Goal: Transaction & Acquisition: Purchase product/service

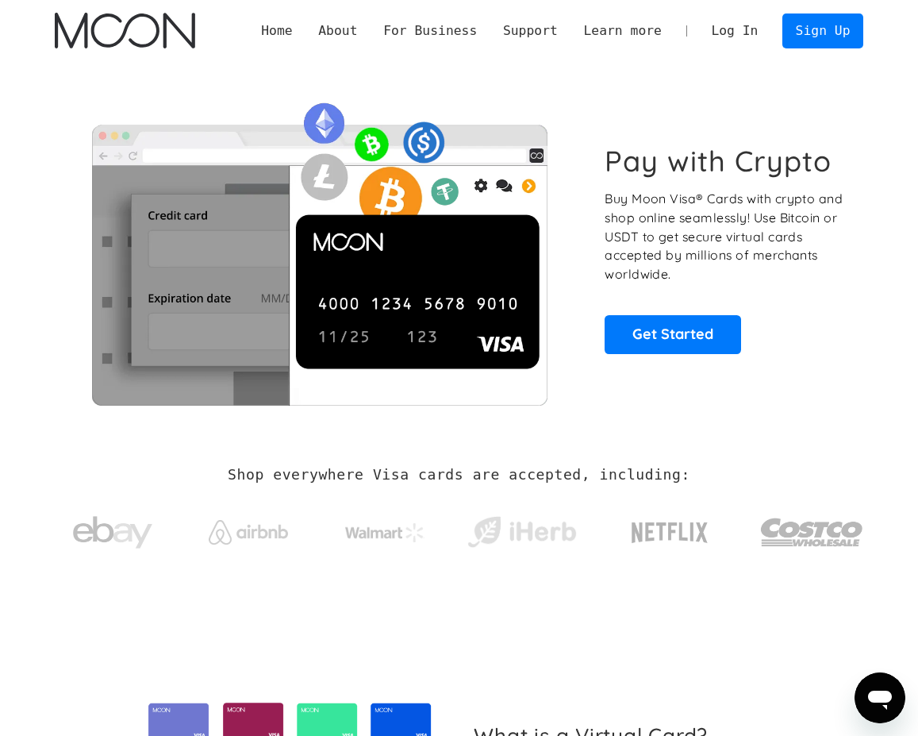
click at [736, 28] on link "Log In" at bounding box center [735, 31] width 73 height 34
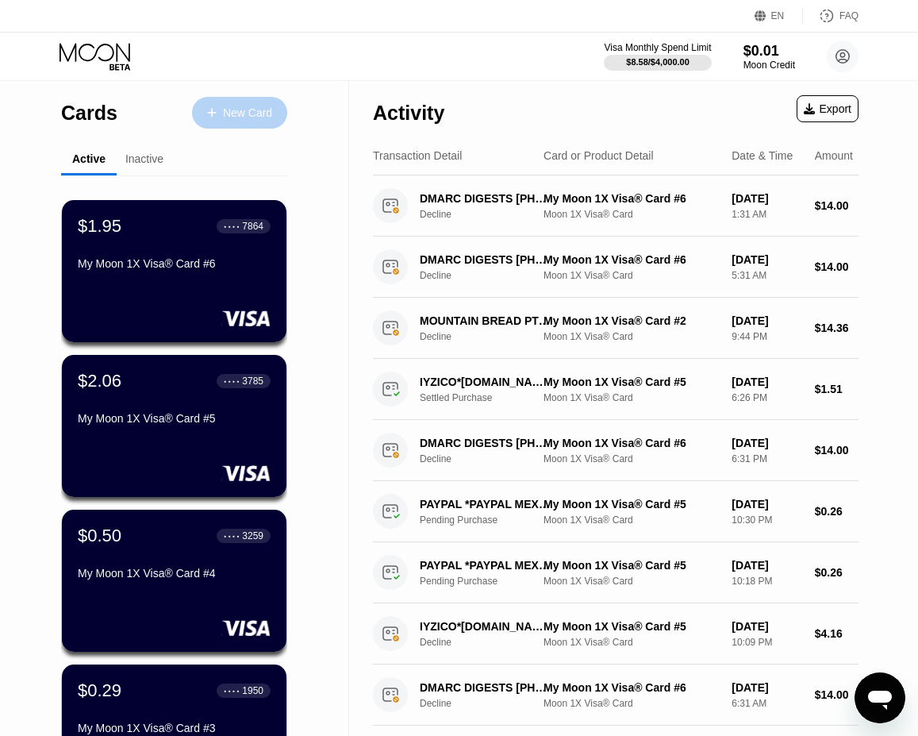
click at [209, 110] on icon at bounding box center [212, 112] width 10 height 11
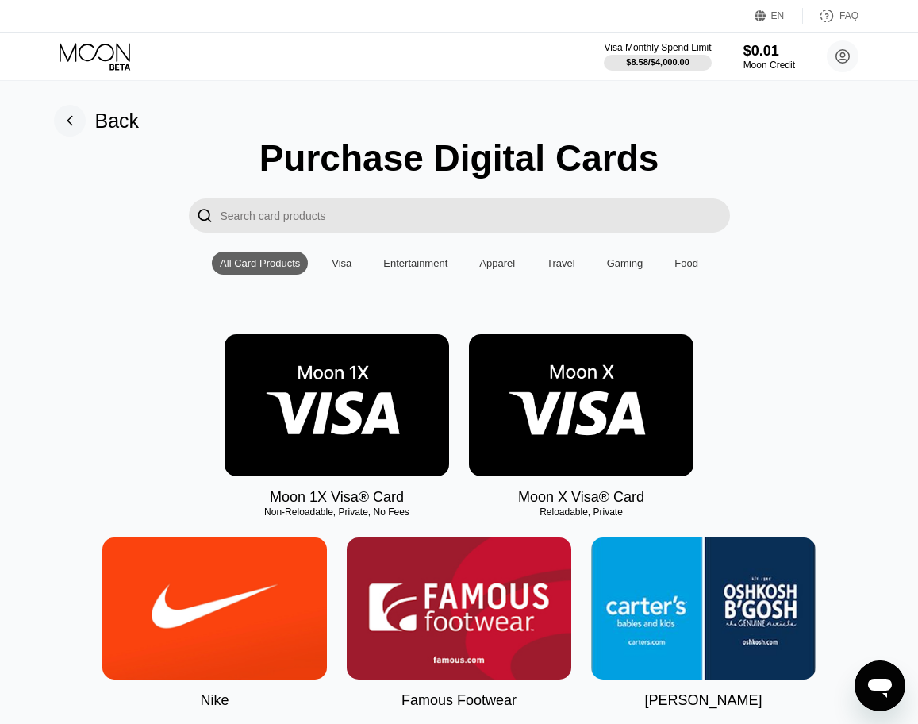
click at [300, 406] on img at bounding box center [337, 405] width 225 height 142
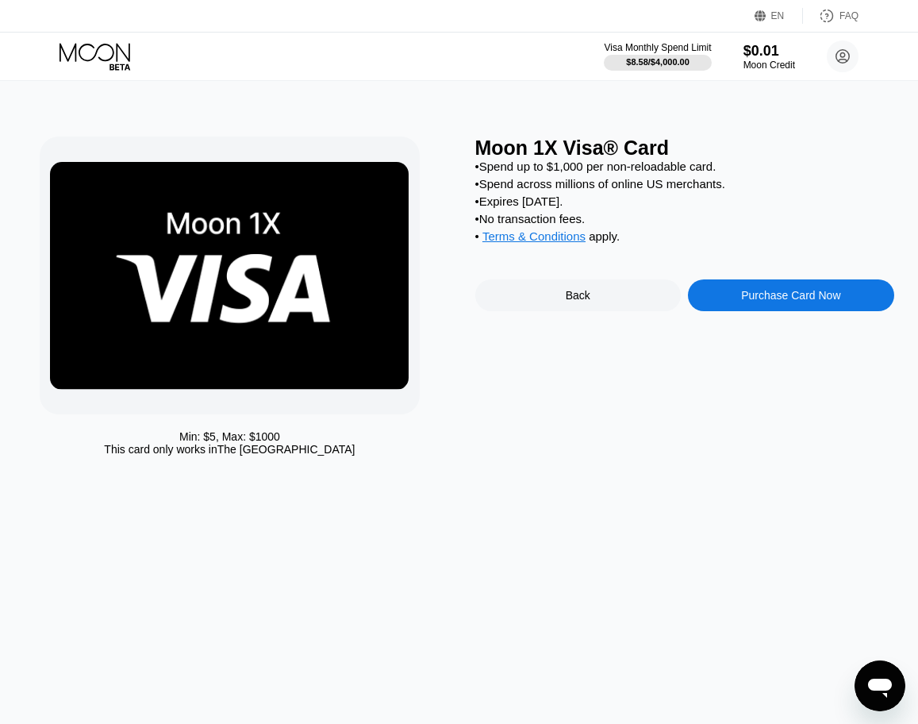
click at [769, 290] on div "Purchase Card Now" at bounding box center [791, 295] width 206 height 32
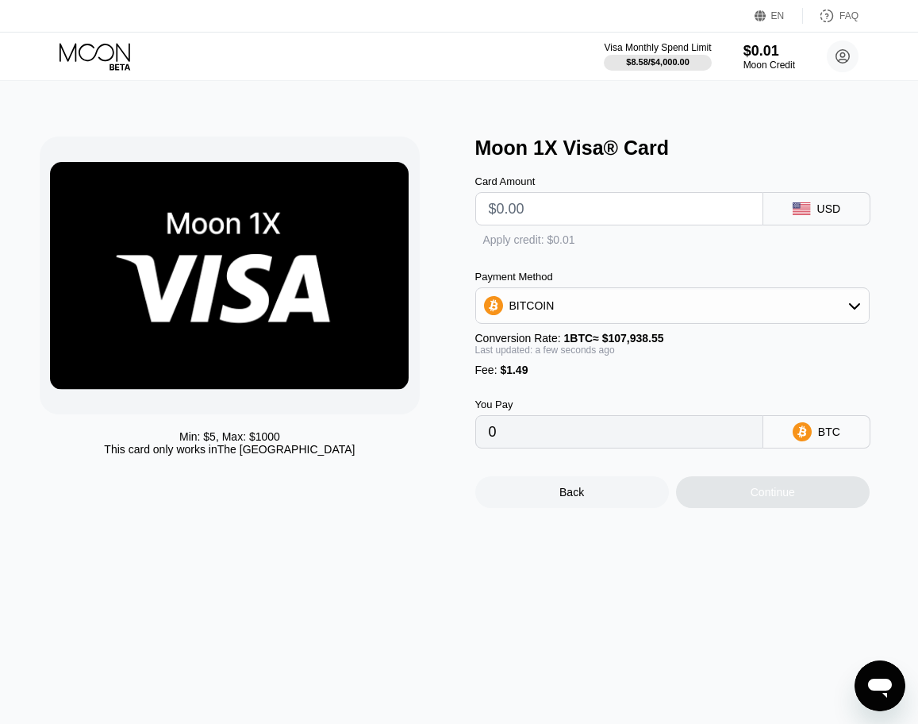
click at [622, 207] on input "text" at bounding box center [619, 209] width 261 height 32
type input "$20"
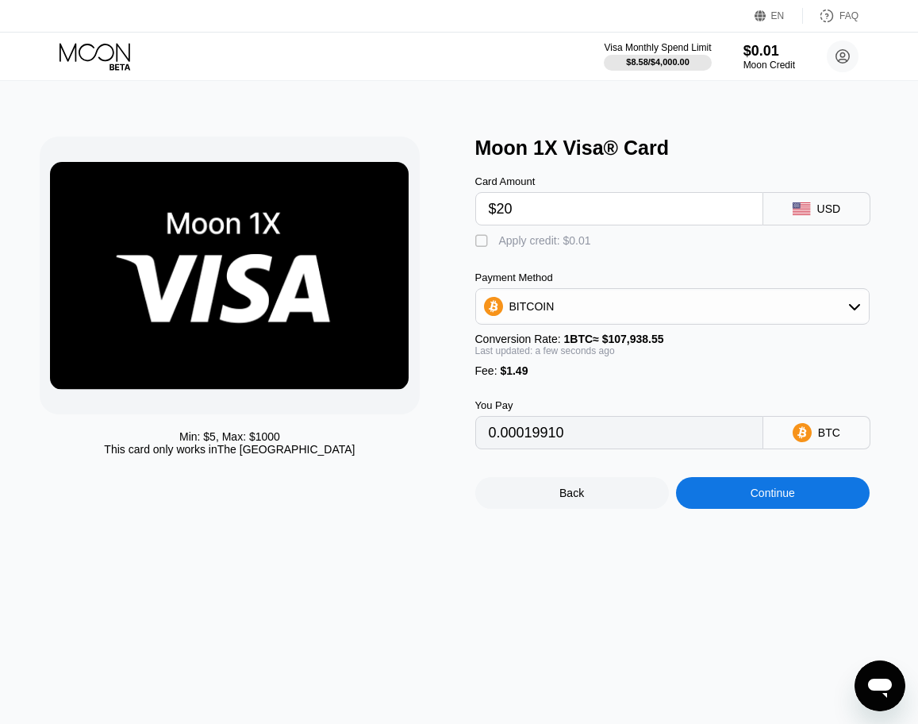
type input "0.00019910"
type input "$20"
click at [621, 165] on div "Card Amount $20 USD" at bounding box center [684, 193] width 419 height 66
click at [479, 242] on div "" at bounding box center [483, 241] width 16 height 16
type input "0.000199"
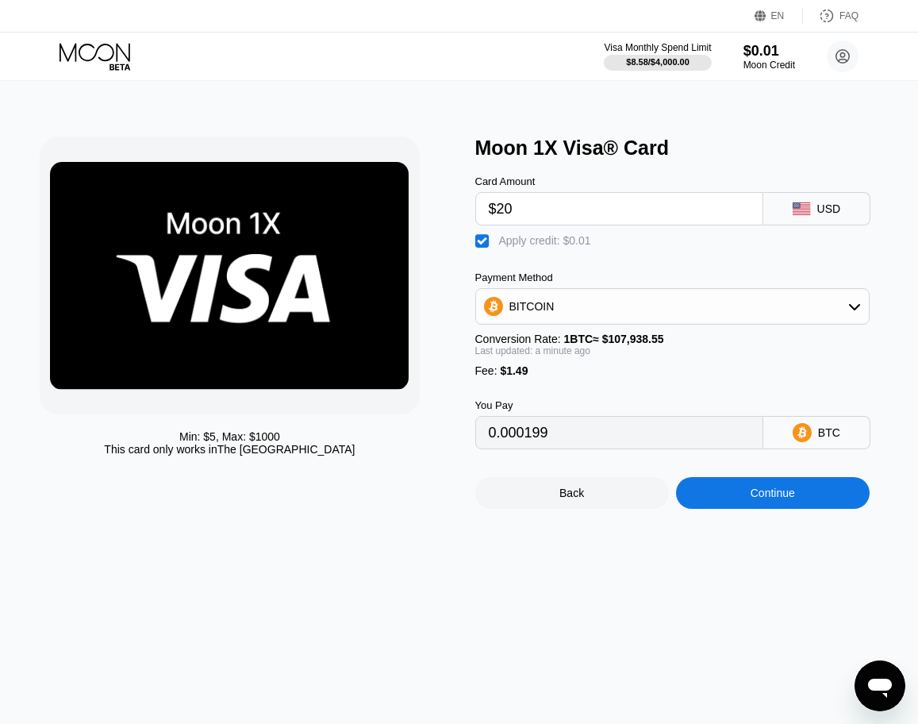
click at [545, 207] on input "$20" at bounding box center [619, 209] width 261 height 32
type input "$2"
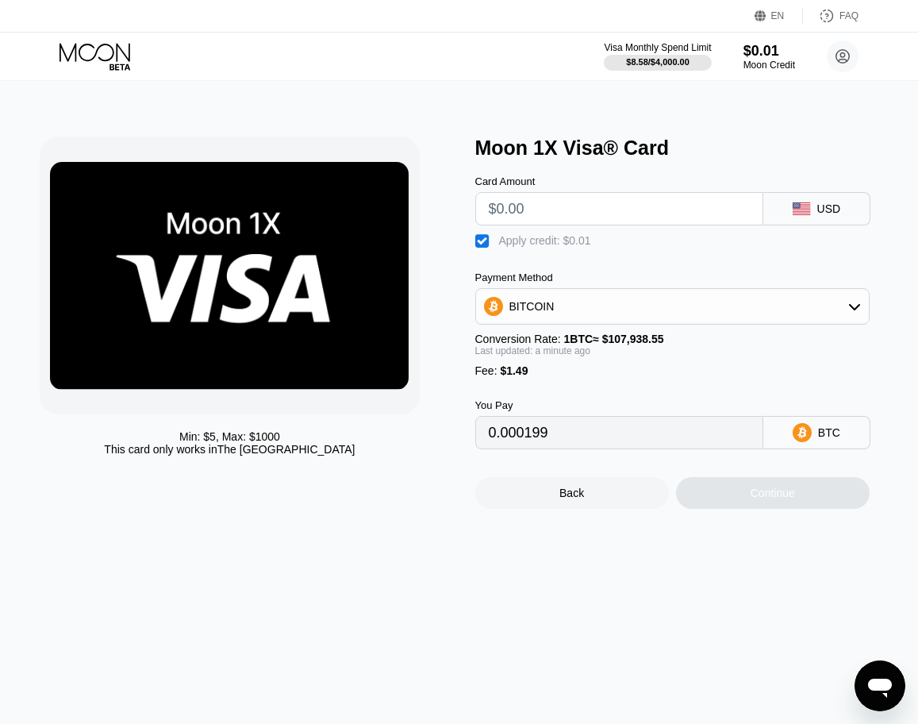
type input "0"
type input "$1"
type input "0.00002297"
type input "$18"
type input "0.00018047"
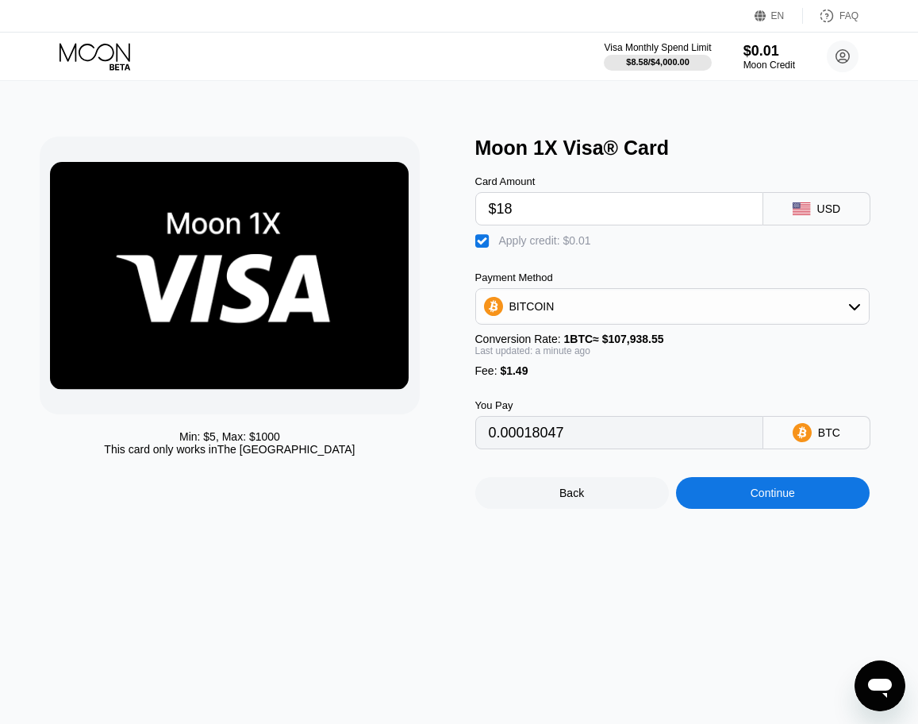
type input "$18"
click at [770, 489] on div "Continue" at bounding box center [773, 493] width 44 height 13
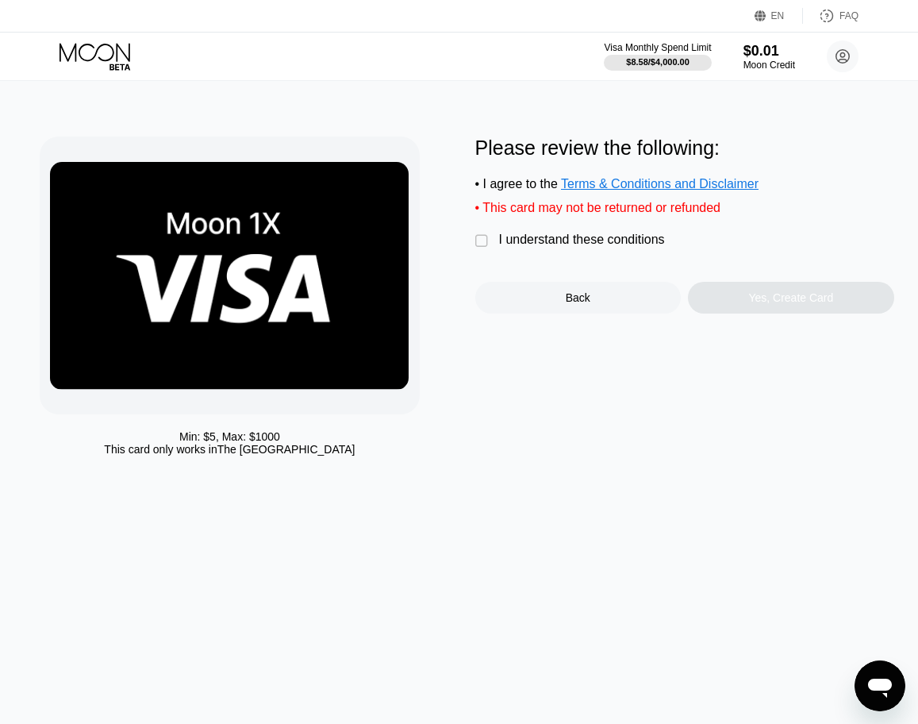
click at [473, 251] on div "Min: $ 5 , Max: $ 1000 This card only works in The United States Please review …" at bounding box center [459, 300] width 838 height 327
click at [488, 241] on div "" at bounding box center [483, 241] width 16 height 16
click at [824, 301] on div "Yes, Create Card" at bounding box center [791, 297] width 85 height 13
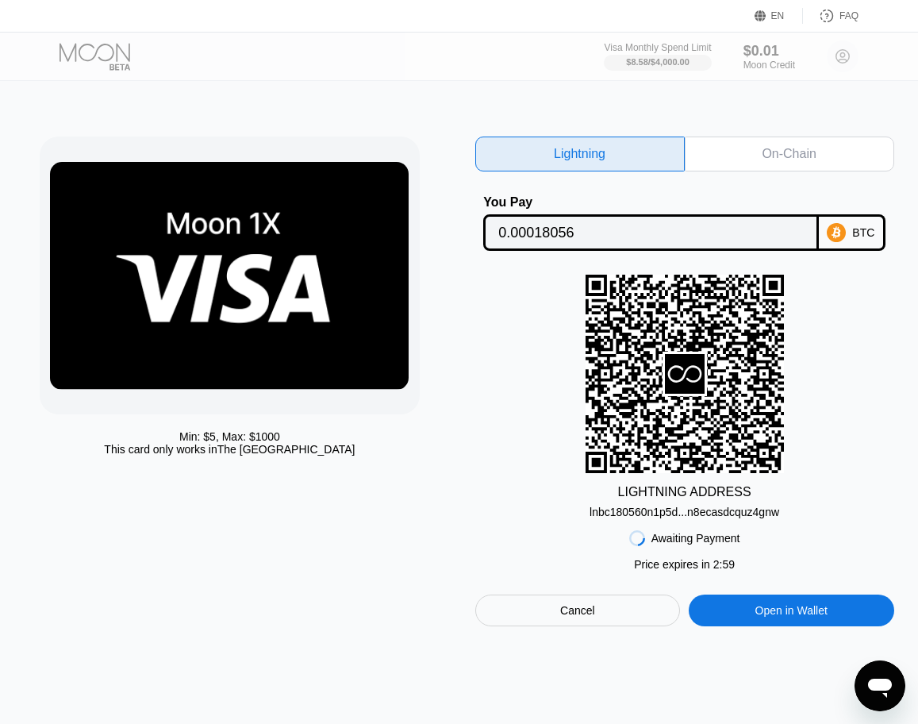
click at [729, 133] on div "Min: $ 5 , Max: $ 1000 This card only works in The United States Lightning On-C…" at bounding box center [459, 402] width 930 height 643
click at [737, 149] on div "On-Chain" at bounding box center [790, 154] width 210 height 35
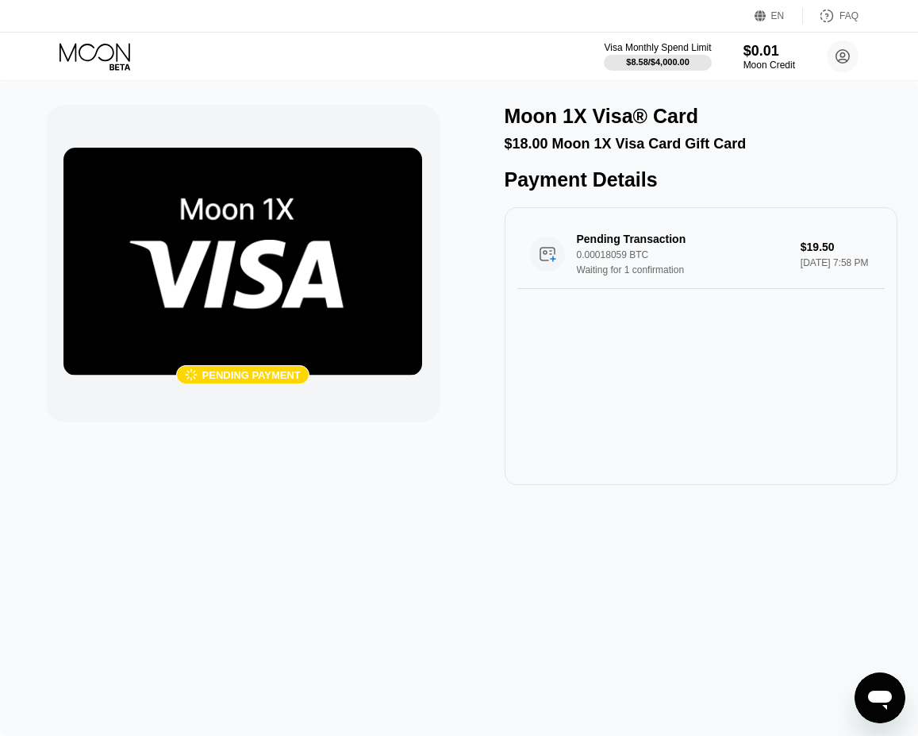
click at [256, 416] on div " Pending payment" at bounding box center [243, 264] width 394 height 318
click at [588, 271] on div "Waiting for 1 confirmation" at bounding box center [693, 269] width 233 height 11
click at [87, 474] on div " Pending payment" at bounding box center [243, 295] width 394 height 380
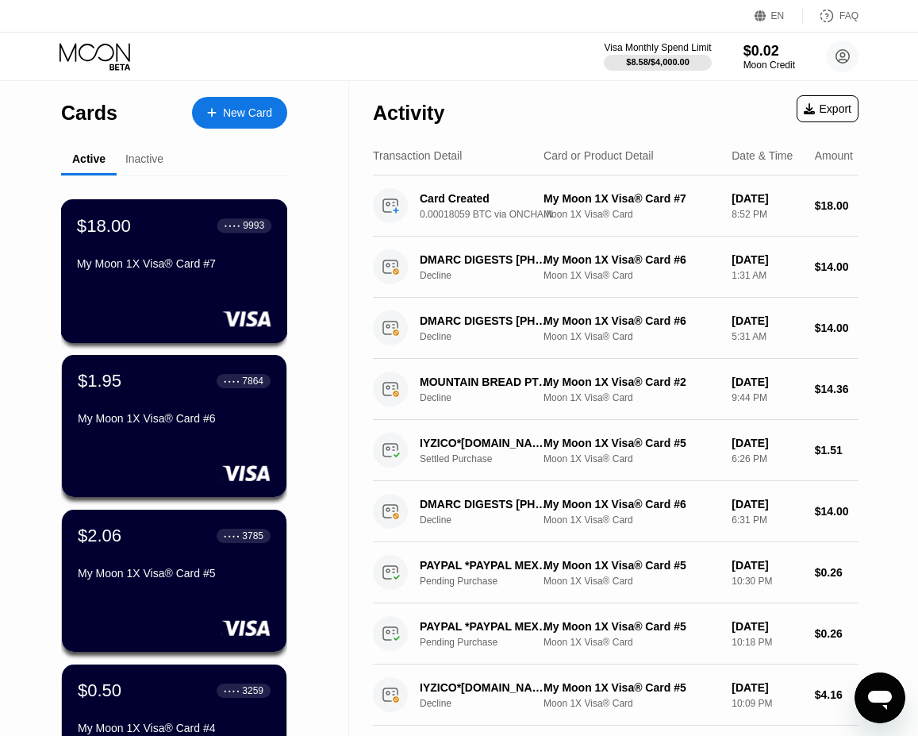
click at [198, 264] on div "My Moon 1X Visa® Card #7" at bounding box center [174, 263] width 194 height 13
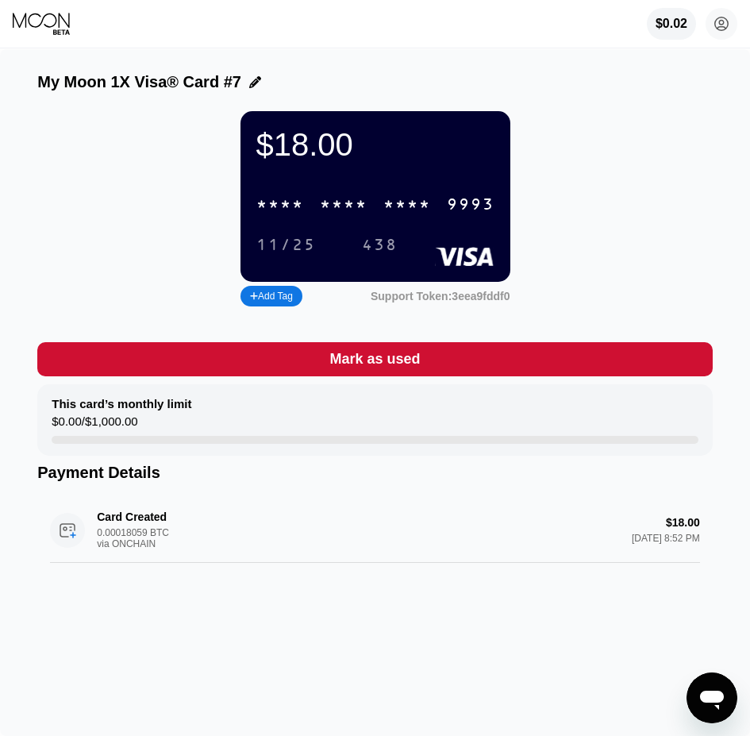
click at [362, 206] on div "* * * *" at bounding box center [344, 205] width 48 height 18
click at [347, 206] on div "6500" at bounding box center [344, 205] width 48 height 18
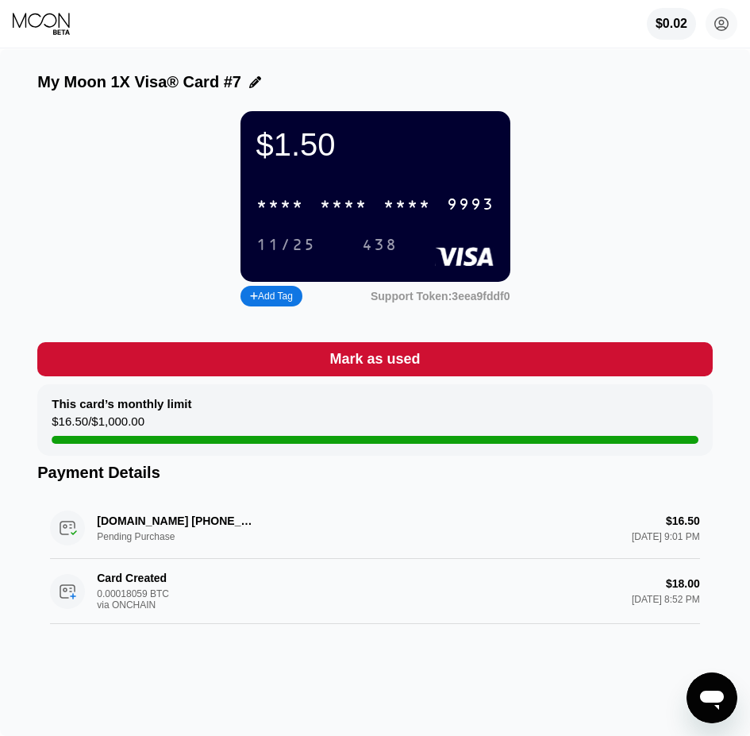
click at [594, 114] on div "$1.50 * * * * * * * * * * * * 9993 11/25 438 Add Tag Support Token: 3eea9fddf0" at bounding box center [374, 210] width 675 height 199
